Goal: Transaction & Acquisition: Purchase product/service

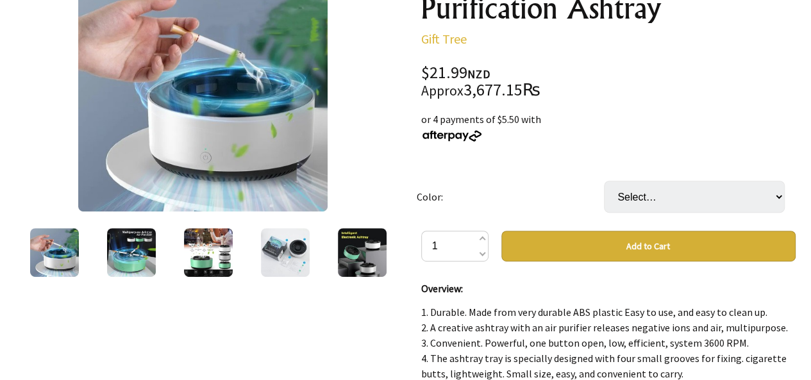
scroll to position [217, 0]
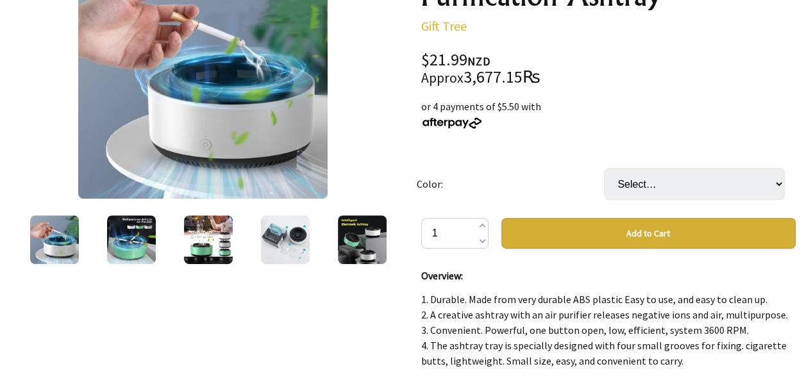
click at [568, 237] on button "Add to Cart" at bounding box center [648, 233] width 294 height 31
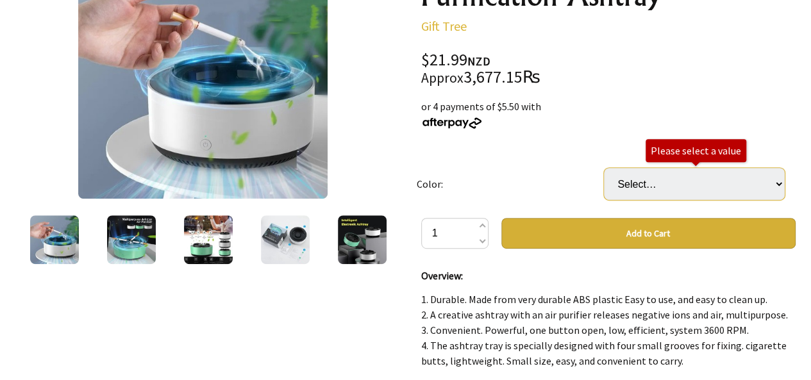
click at [681, 187] on select "Select… [GEOGRAPHIC_DATA] [GEOGRAPHIC_DATA] Grey" at bounding box center [694, 184] width 181 height 32
select select "White"
click at [604, 168] on select "Select… [GEOGRAPHIC_DATA] [GEOGRAPHIC_DATA] Grey" at bounding box center [694, 184] width 181 height 32
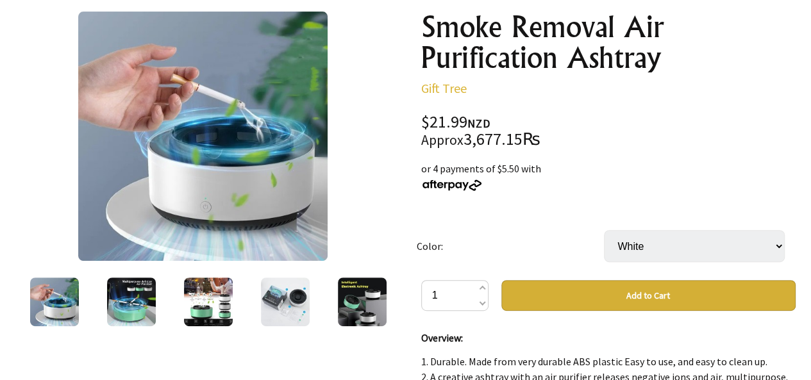
scroll to position [176, 0]
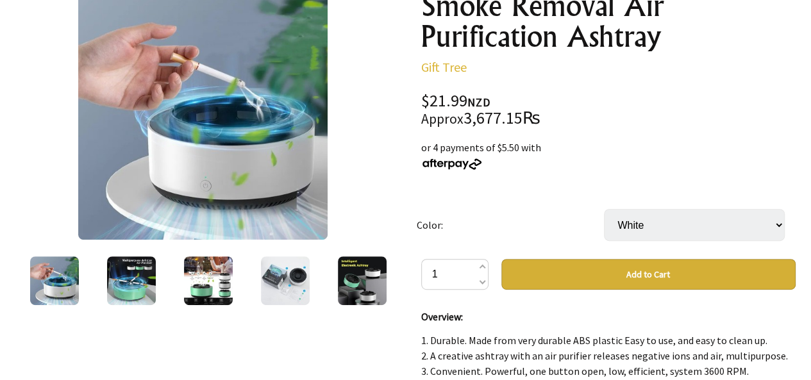
click at [648, 273] on button "Add to Cart" at bounding box center [648, 274] width 294 height 31
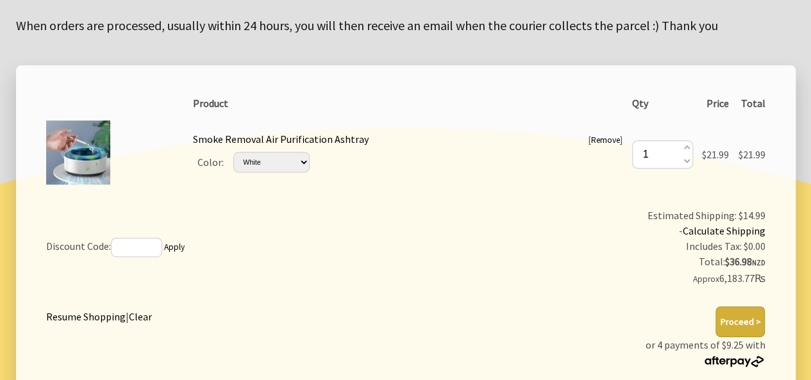
scroll to position [192, 0]
